Goal: Task Accomplishment & Management: Manage account settings

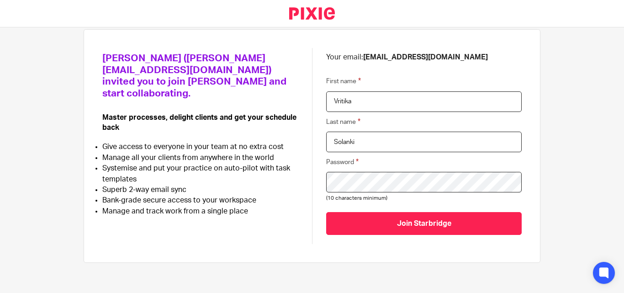
scroll to position [64, 0]
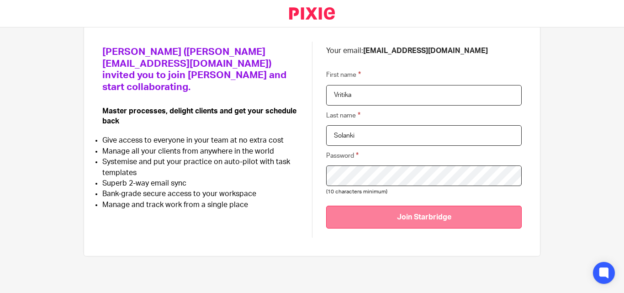
click at [360, 219] on input "Join Starbridge" at bounding box center [423, 216] width 195 height 22
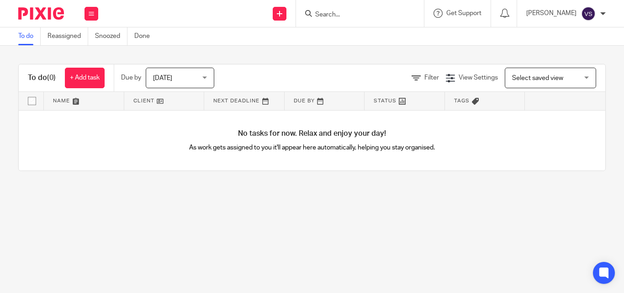
click at [206, 235] on main "To do Reassigned Snoozed Done To do (0) + Add task Due by Today Today Today Tom…" at bounding box center [312, 146] width 624 height 293
click at [60, 35] on link "Reassigned" at bounding box center [67, 36] width 41 height 18
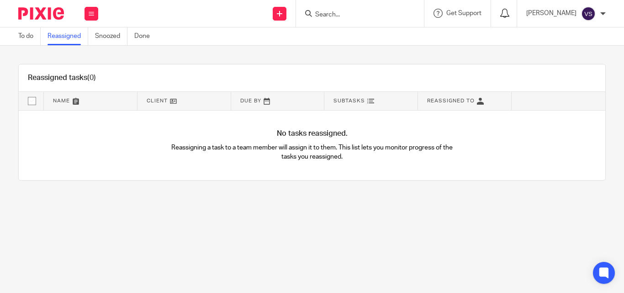
click at [509, 10] on icon at bounding box center [504, 13] width 9 height 9
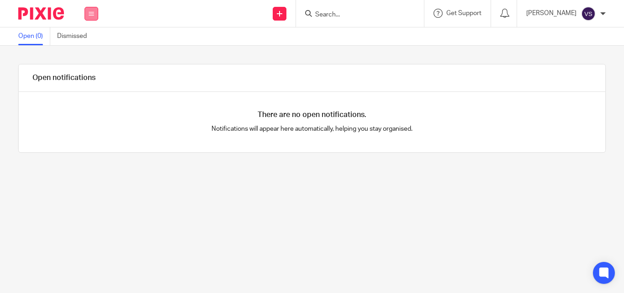
click at [91, 11] on icon at bounding box center [91, 13] width 5 height 5
click at [91, 41] on link "Work" at bounding box center [86, 42] width 15 height 6
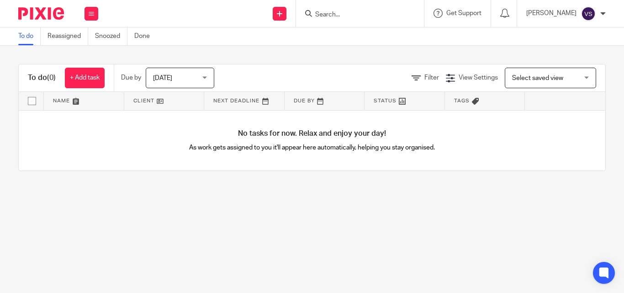
click at [600, 13] on div at bounding box center [602, 13] width 5 height 5
click at [335, 53] on div "To do (0) + Add task Due by [DATE] [DATE] [DATE] [DATE] This week Next week Thi…" at bounding box center [312, 117] width 624 height 143
click at [60, 34] on link "Reassigned" at bounding box center [67, 36] width 41 height 18
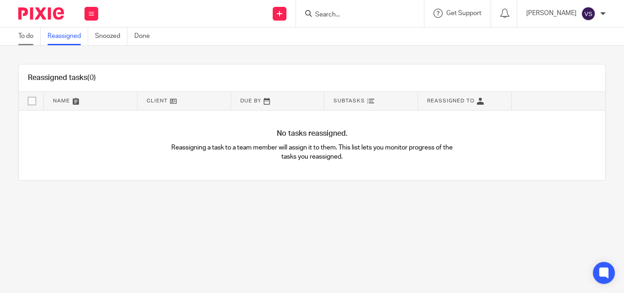
click at [20, 38] on link "To do" at bounding box center [29, 36] width 22 height 18
